Goal: Task Accomplishment & Management: Use online tool/utility

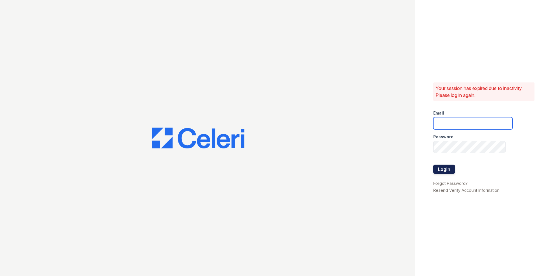
type input "jcallaway@mmgmgt.com"
click at [452, 170] on button "Login" at bounding box center [444, 169] width 22 height 9
